Goal: Task Accomplishment & Management: Manage account settings

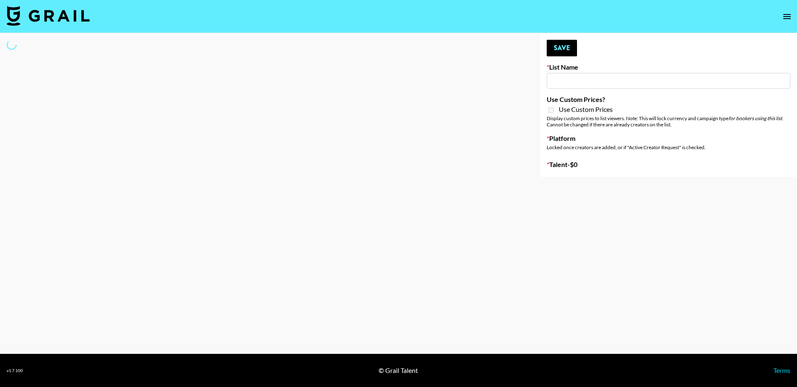
type input "Shokz"
select select "Song"
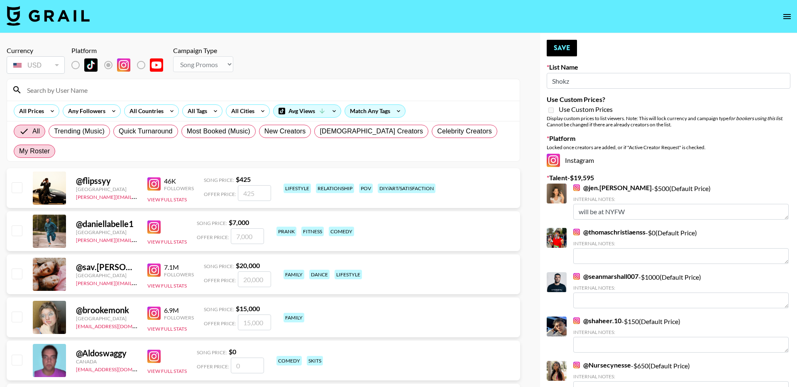
click at [50, 146] on span "My Roster" at bounding box center [34, 151] width 31 height 10
click at [19, 151] on input "My Roster" at bounding box center [19, 151] width 0 height 0
radio input "true"
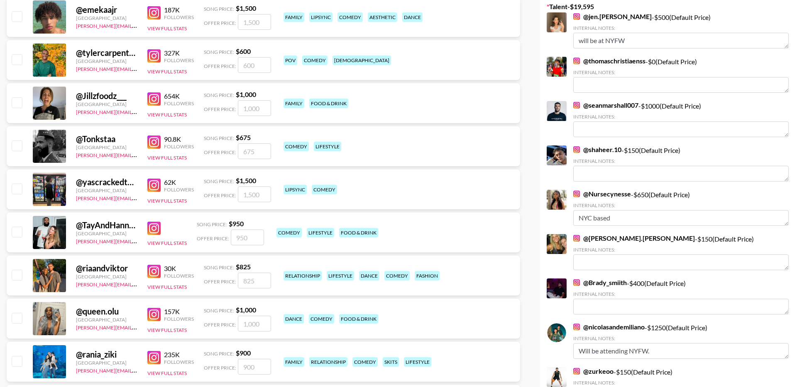
scroll to position [180, 0]
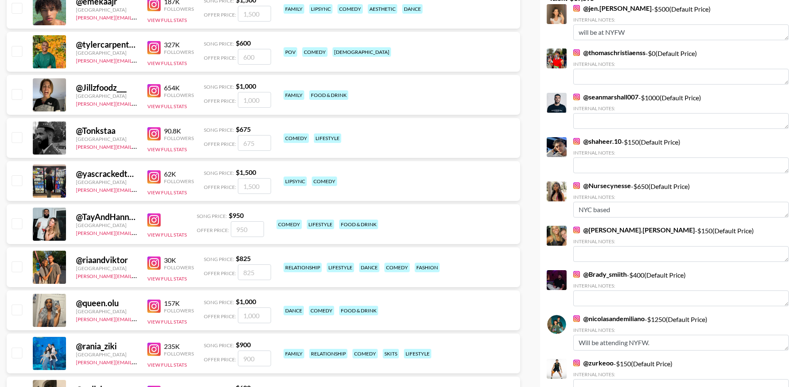
click at [19, 262] on input "checkbox" at bounding box center [17, 267] width 10 height 10
checkbox input "true"
type input "825"
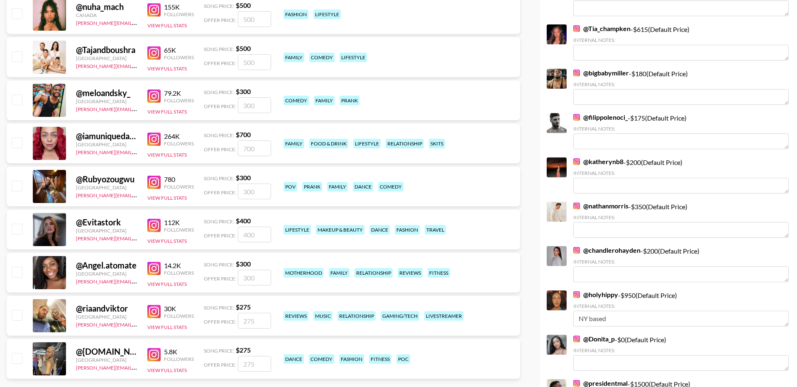
scroll to position [716, 0]
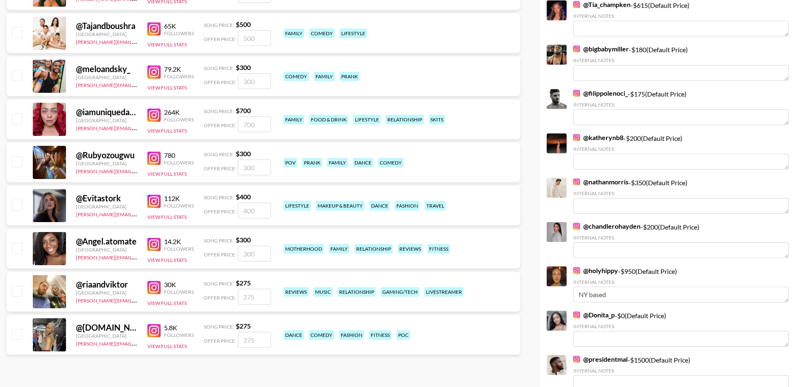
click at [16, 281] on div "@ riaandviktor United Kingdom viktor@grail-talent.com 30K Followers View Full S…" at bounding box center [263, 292] width 513 height 40
click at [16, 286] on input "checkbox" at bounding box center [17, 291] width 10 height 10
checkbox input "true"
drag, startPoint x: 260, startPoint y: 279, endPoint x: 219, endPoint y: 279, distance: 41.1
click at [219, 289] on div "Offer Price: 275" at bounding box center [237, 297] width 67 height 16
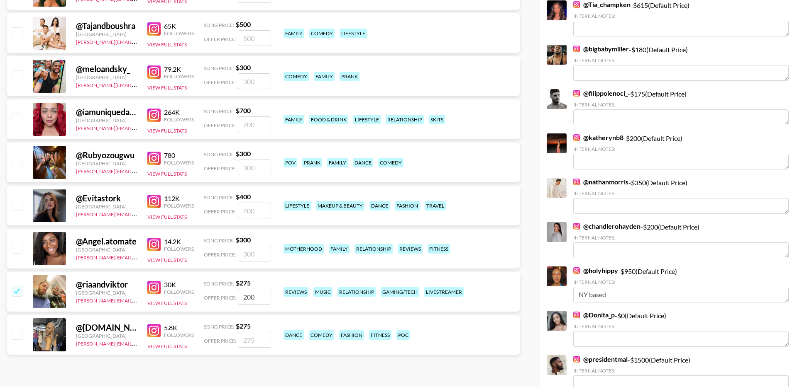
type input "2000"
drag, startPoint x: 263, startPoint y: 278, endPoint x: 231, endPoint y: 278, distance: 31.1
click at [231, 289] on div "Offer Price: 2000" at bounding box center [237, 297] width 67 height 16
checkbox input "false"
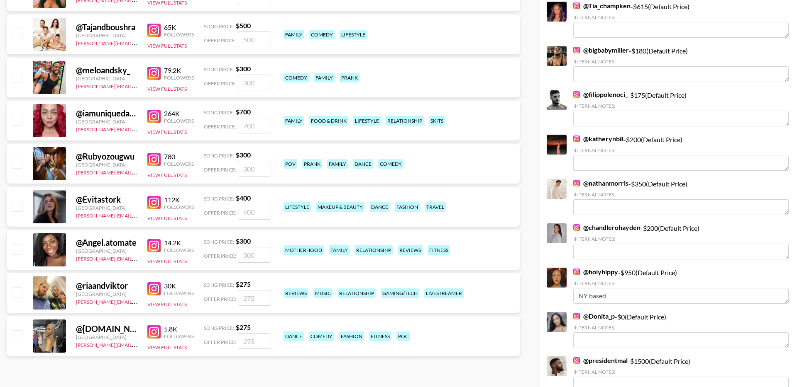
scroll to position [712, 0]
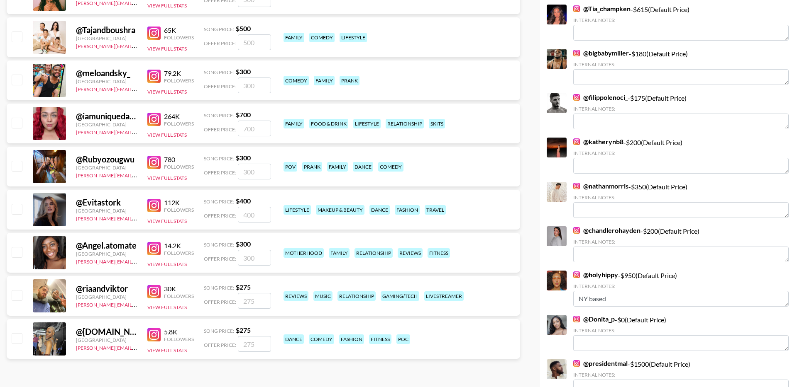
click at [15, 290] on input "checkbox" at bounding box center [17, 295] width 10 height 10
checkbox input "true"
type input "275"
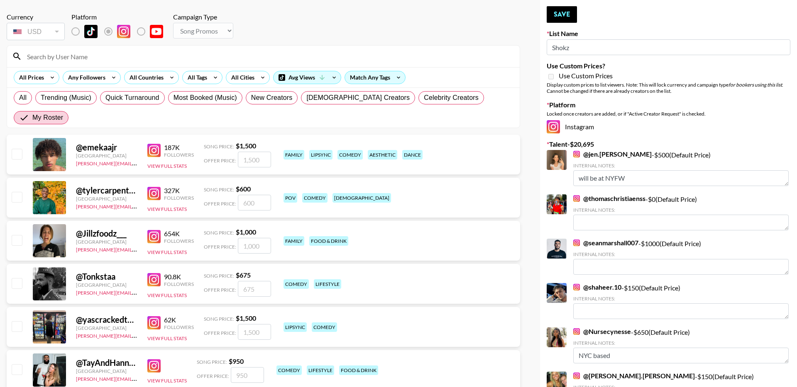
scroll to position [0, 0]
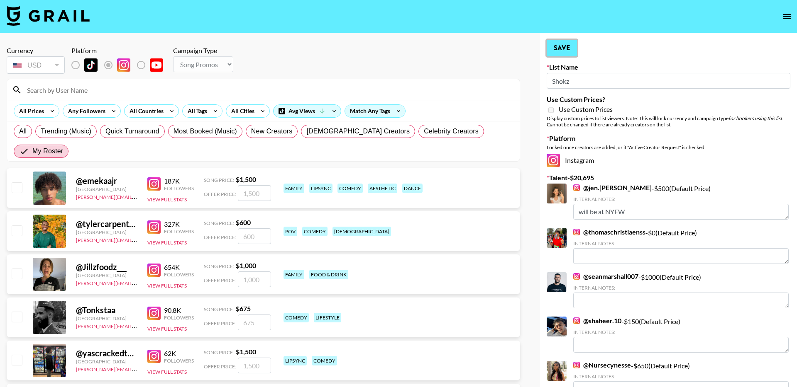
click at [559, 52] on button "Save" at bounding box center [561, 48] width 30 height 17
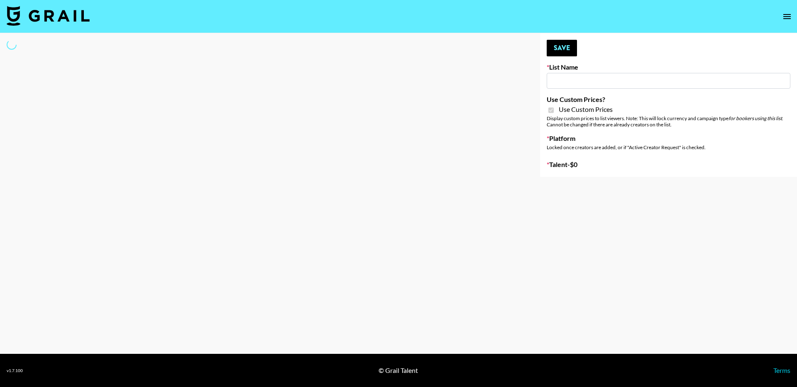
type input "Soapbox Nanos"
checkbox input "true"
select select "Brand"
type input "Anker Home"
checkbox input "true"
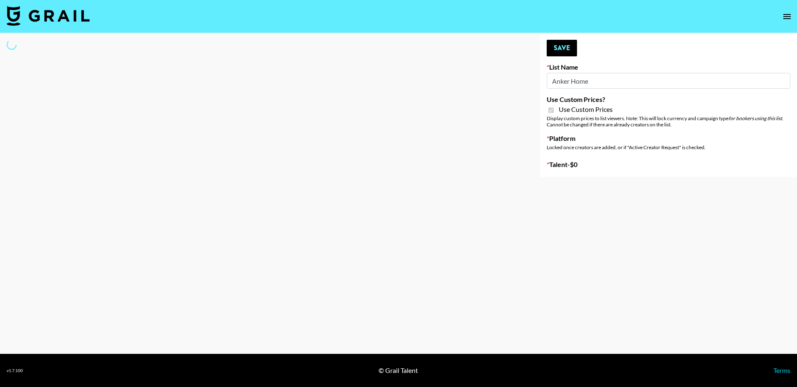
select select "Brand"
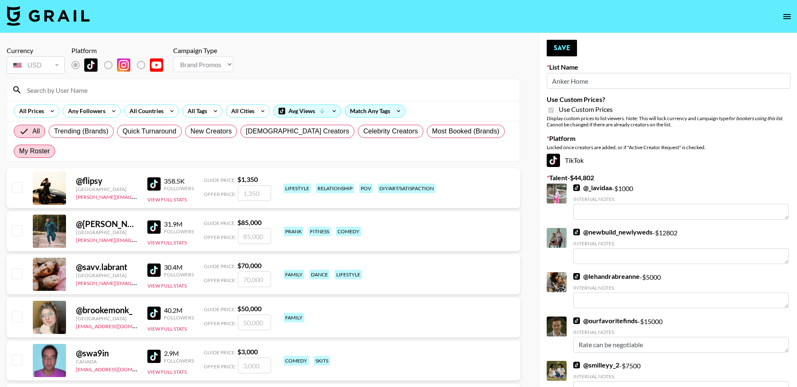
click at [50, 146] on span "My Roster" at bounding box center [34, 151] width 31 height 10
click at [19, 151] on input "My Roster" at bounding box center [19, 151] width 0 height 0
radio input "true"
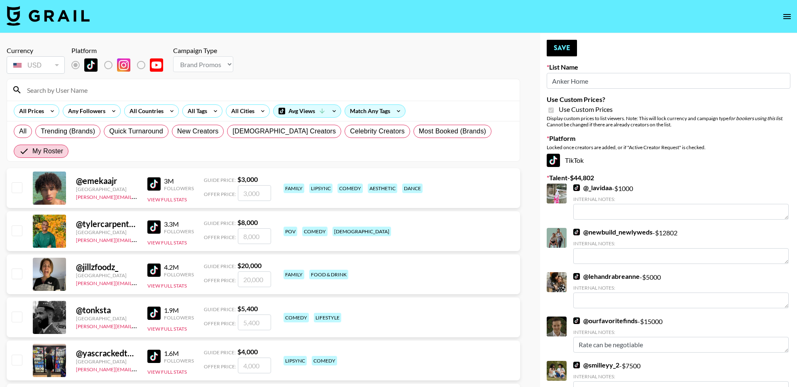
scroll to position [20, 0]
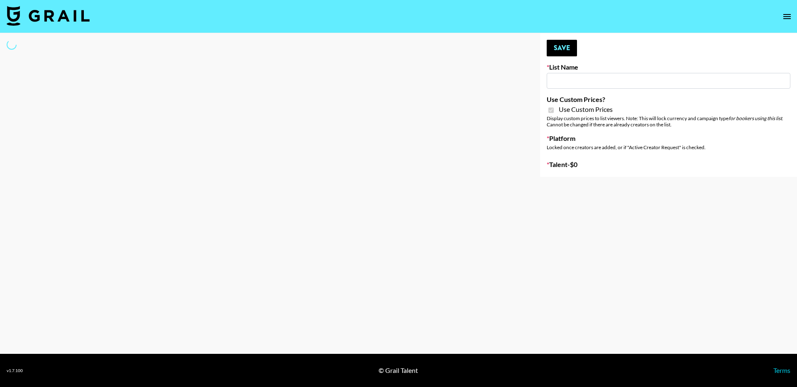
type input "D&B"
checkbox input "true"
select select "Brand"
type input "Cetaphil SkinLABS brand immersion event in LDN"
select select "Song"
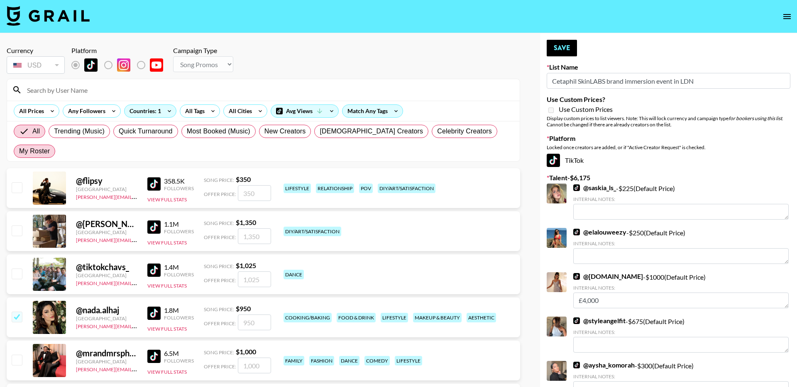
click at [50, 146] on span "My Roster" at bounding box center [34, 151] width 31 height 10
click at [19, 151] on input "My Roster" at bounding box center [19, 151] width 0 height 0
radio input "true"
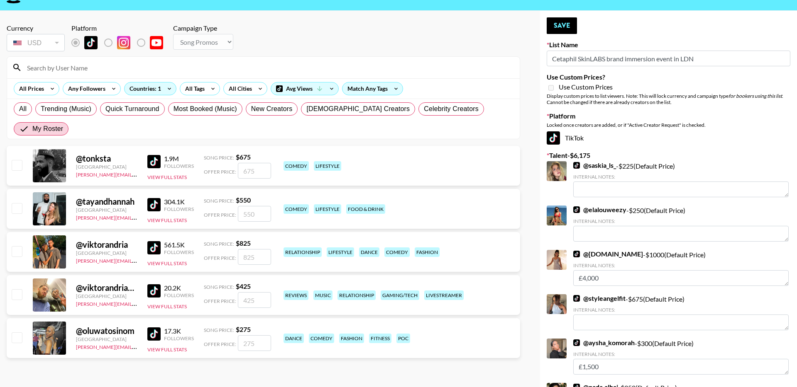
scroll to position [23, 0]
click at [15, 246] on input "checkbox" at bounding box center [17, 251] width 10 height 10
checkbox input "true"
type input "825"
click at [559, 27] on button "Save" at bounding box center [561, 25] width 30 height 17
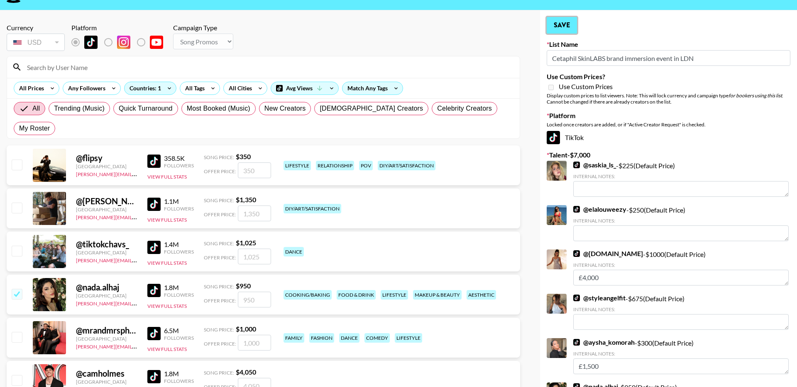
radio input "true"
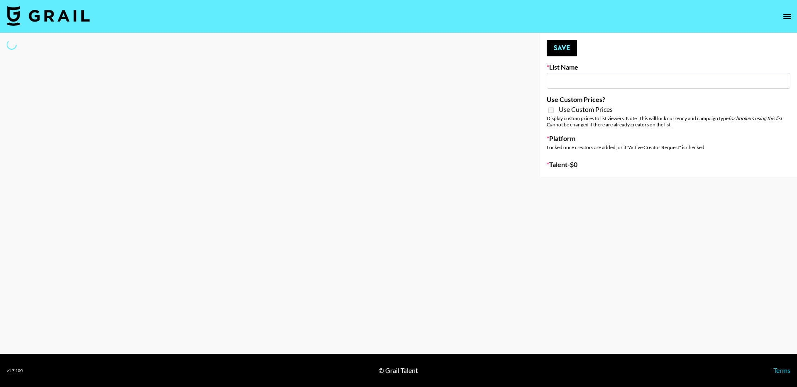
type input "Content Labs for Canva"
select select "Brand"
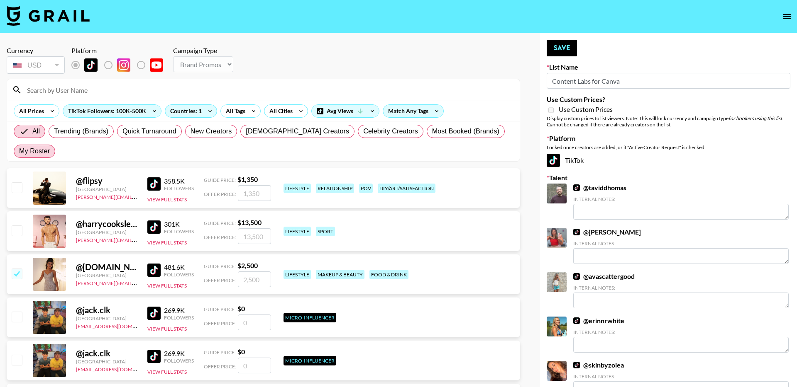
click at [50, 146] on span "My Roster" at bounding box center [34, 151] width 31 height 10
click at [19, 151] on input "My Roster" at bounding box center [19, 151] width 0 height 0
radio input "true"
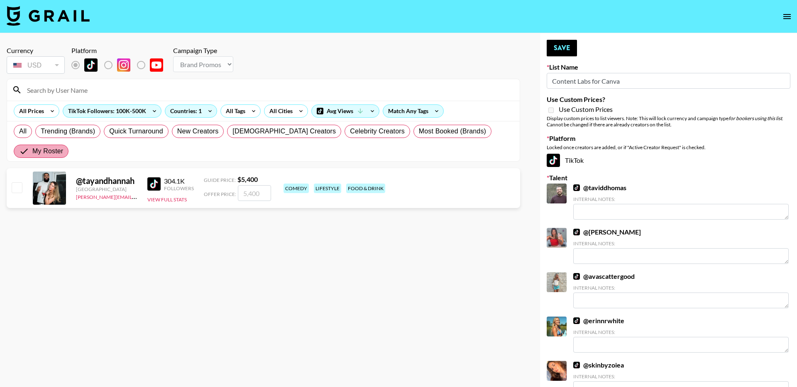
click at [63, 146] on span "My Roster" at bounding box center [47, 151] width 31 height 10
click at [32, 146] on input "My Roster" at bounding box center [25, 151] width 13 height 10
